Goal: Task Accomplishment & Management: Manage account settings

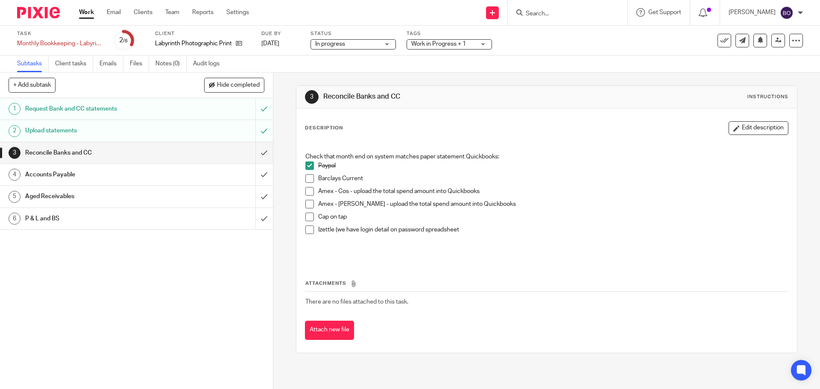
click at [306, 192] on span at bounding box center [309, 191] width 9 height 9
click at [305, 205] on span at bounding box center [309, 204] width 9 height 9
click at [305, 219] on span at bounding box center [309, 217] width 9 height 9
click at [240, 44] on icon at bounding box center [239, 43] width 6 height 6
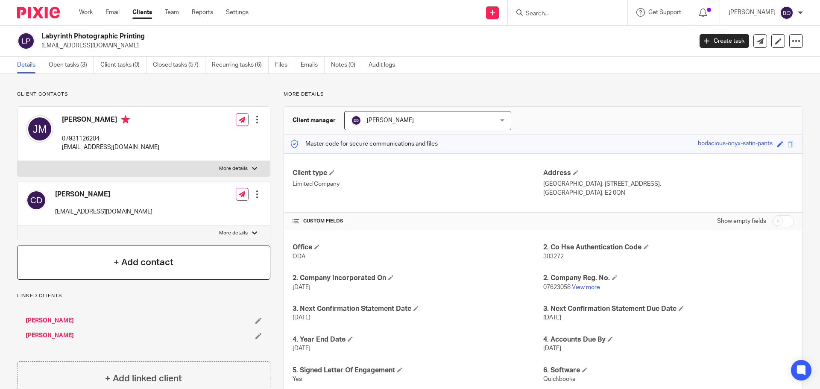
click at [121, 262] on h4 "+ Add contact" at bounding box center [144, 262] width 60 height 13
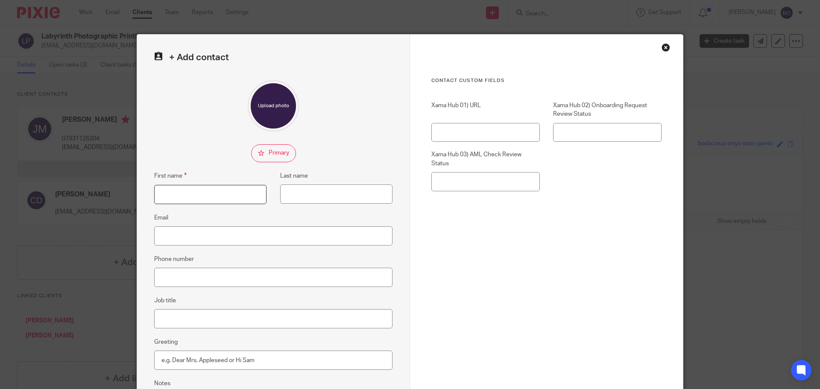
click at [196, 202] on input "First name" at bounding box center [210, 194] width 112 height 19
type input "S"
type input "Lab Store"
type input "[GEOGRAPHIC_DATA]"
click at [186, 279] on input "Phone number" at bounding box center [273, 277] width 238 height 19
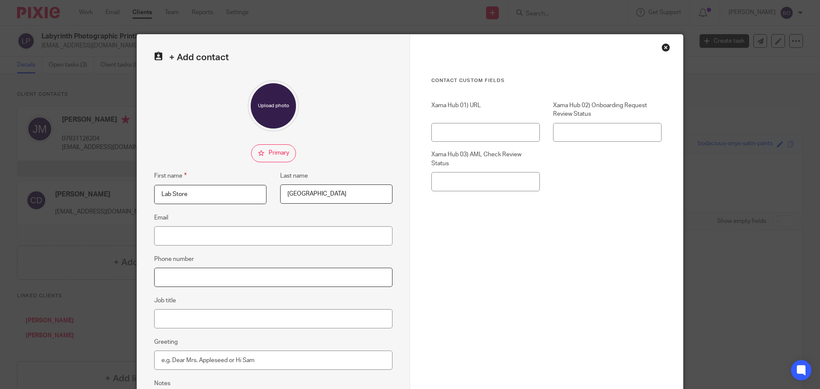
paste input "02087099961"
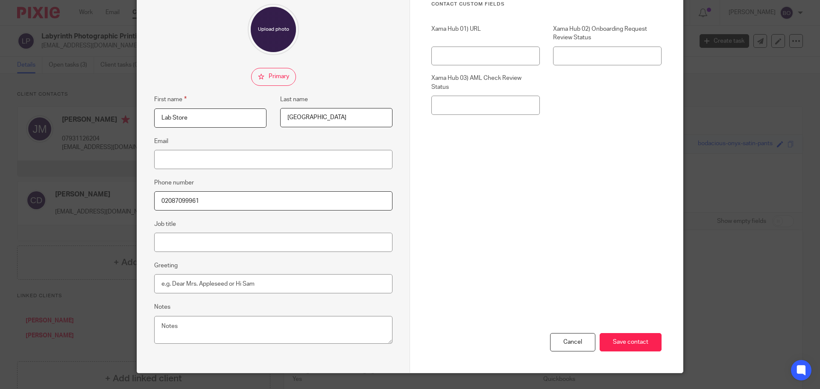
scroll to position [85, 0]
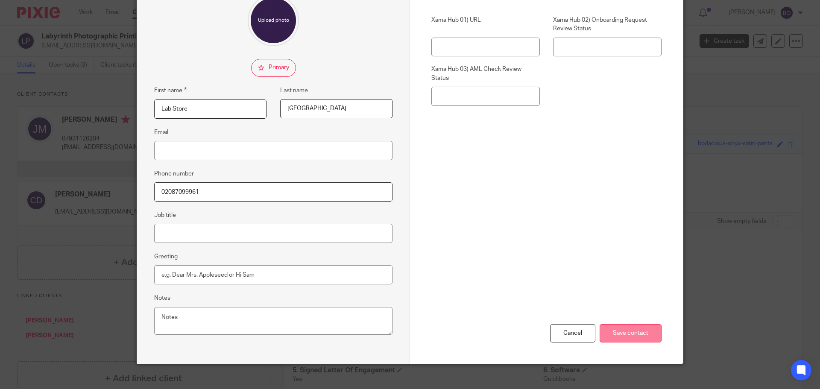
type input "02087099961"
click at [637, 331] on input "Save contact" at bounding box center [630, 333] width 62 height 18
